Goal: Find contact information: Obtain details needed to contact an individual or organization

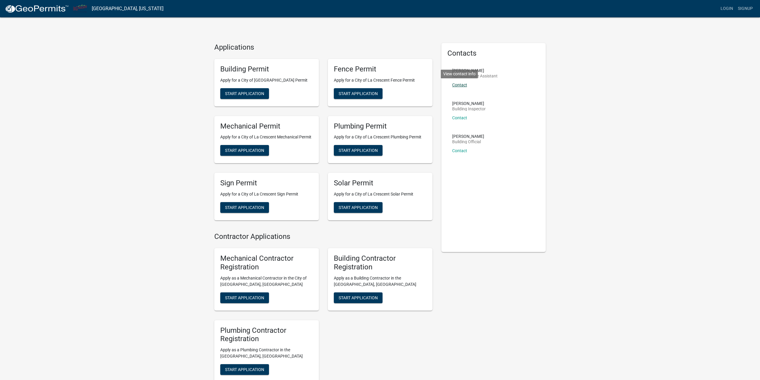
click at [459, 85] on link "Contact" at bounding box center [459, 84] width 15 height 5
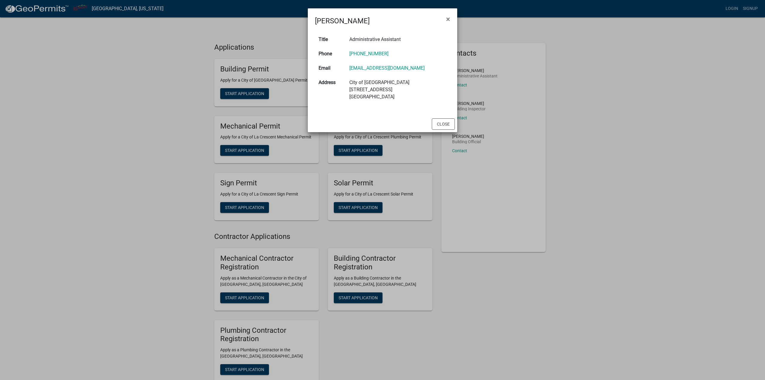
drag, startPoint x: 425, startPoint y: 68, endPoint x: 350, endPoint y: 74, distance: 75.0
click at [350, 74] on td "cfortsch@cityoflacrescent-mn.gov" at bounding box center [398, 68] width 104 height 14
copy link "cfortsch@cityoflacrescent-mn.gov"
click at [451, 17] on button "×" at bounding box center [447, 19] width 13 height 17
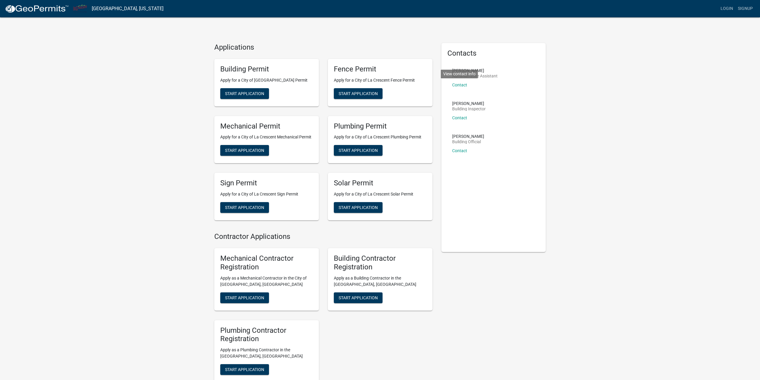
click at [434, 37] on div "Applications Building Permit Apply for a City of La Crescent Building Permit St…" at bounding box center [380, 217] width 760 height 434
